Goal: Task Accomplishment & Management: Use online tool/utility

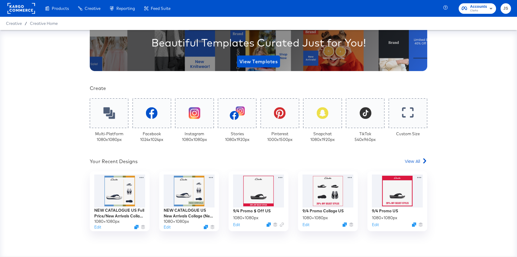
scroll to position [78, 0]
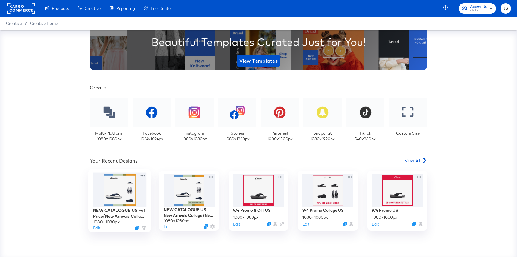
click at [114, 194] on div at bounding box center [120, 189] width 54 height 35
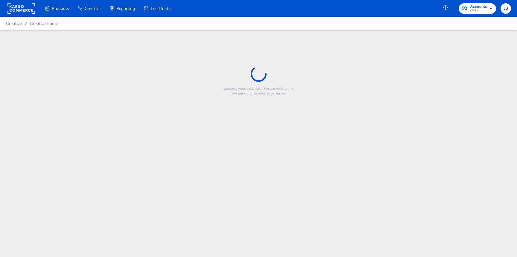
type input "NEW CATALOGUE US Full Price/New Arrivals Collage SS25"
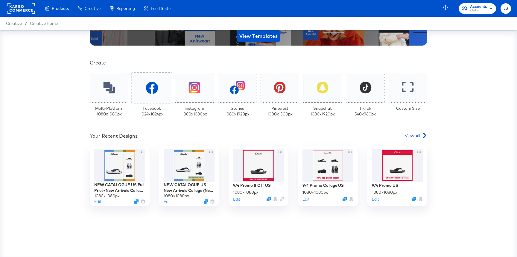
scroll to position [107, 0]
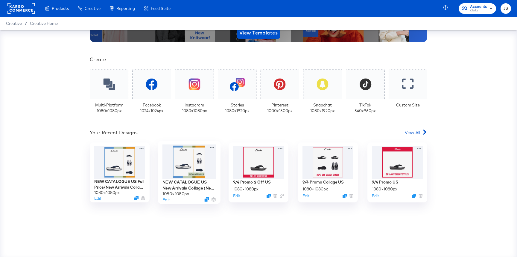
click at [204, 174] on div at bounding box center [190, 161] width 54 height 34
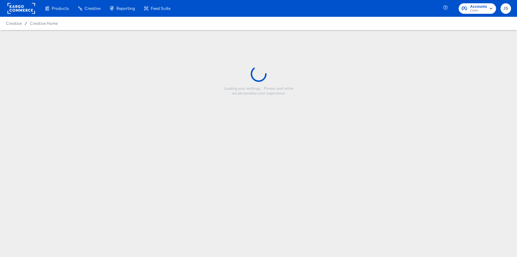
type input "NEW CATALOGUE US New Arrivals Collage (New Arrivals Badge)"
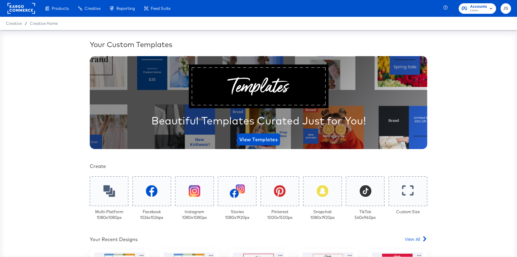
scroll to position [117, 0]
